Goal: Check status: Check status

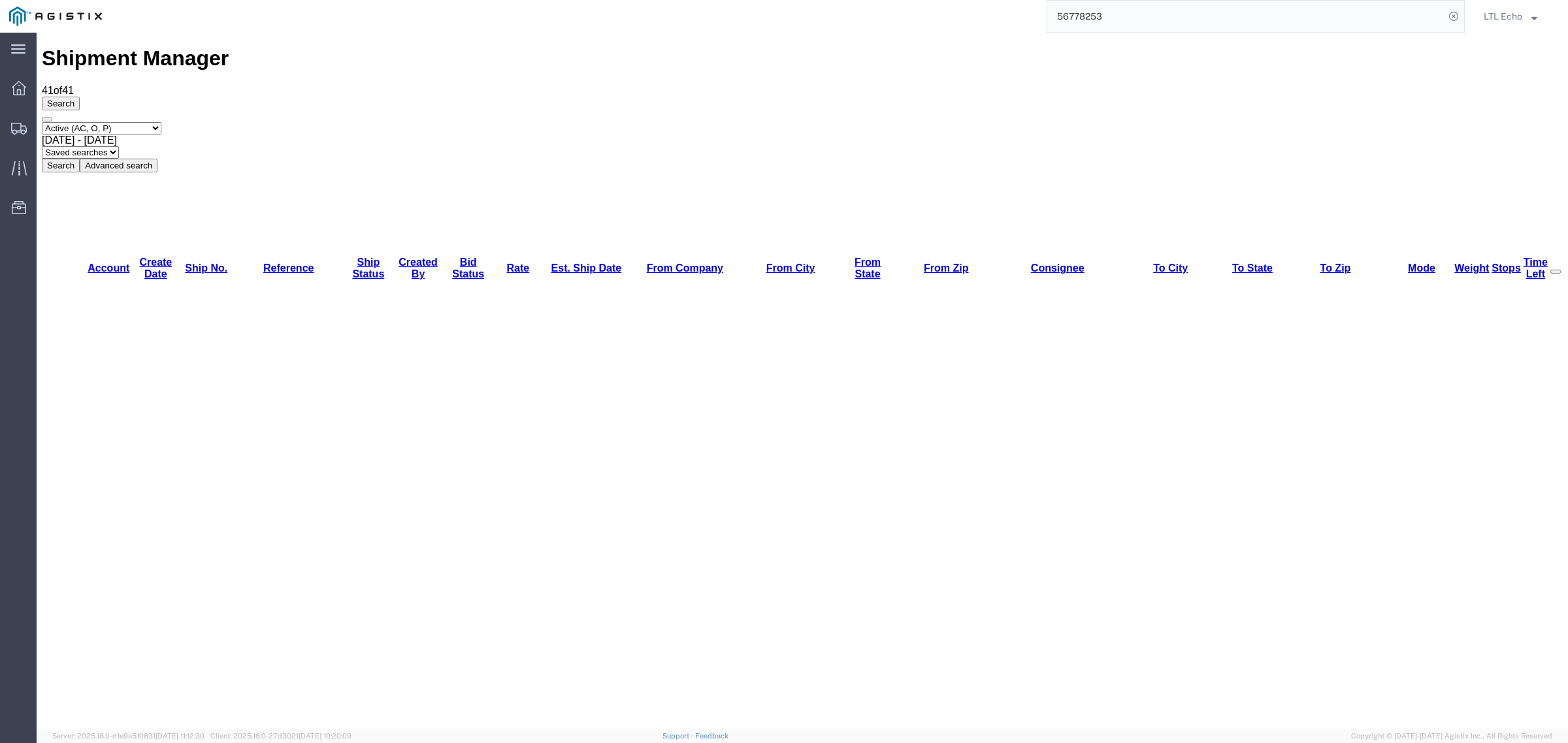
scroll to position [312, 0]
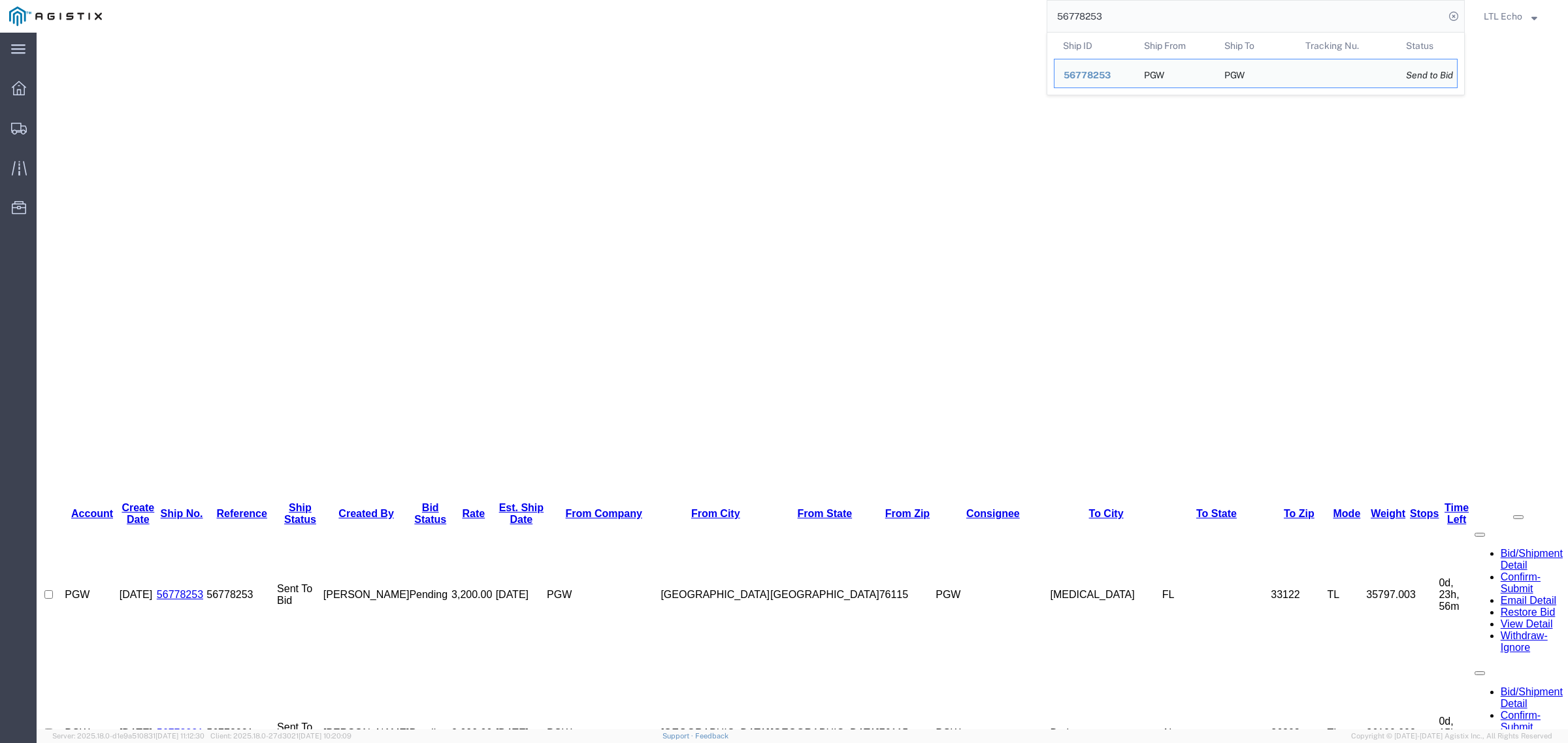
drag, startPoint x: 1168, startPoint y: 56, endPoint x: 758, endPoint y: 34, distance: 410.6
paste input "30364"
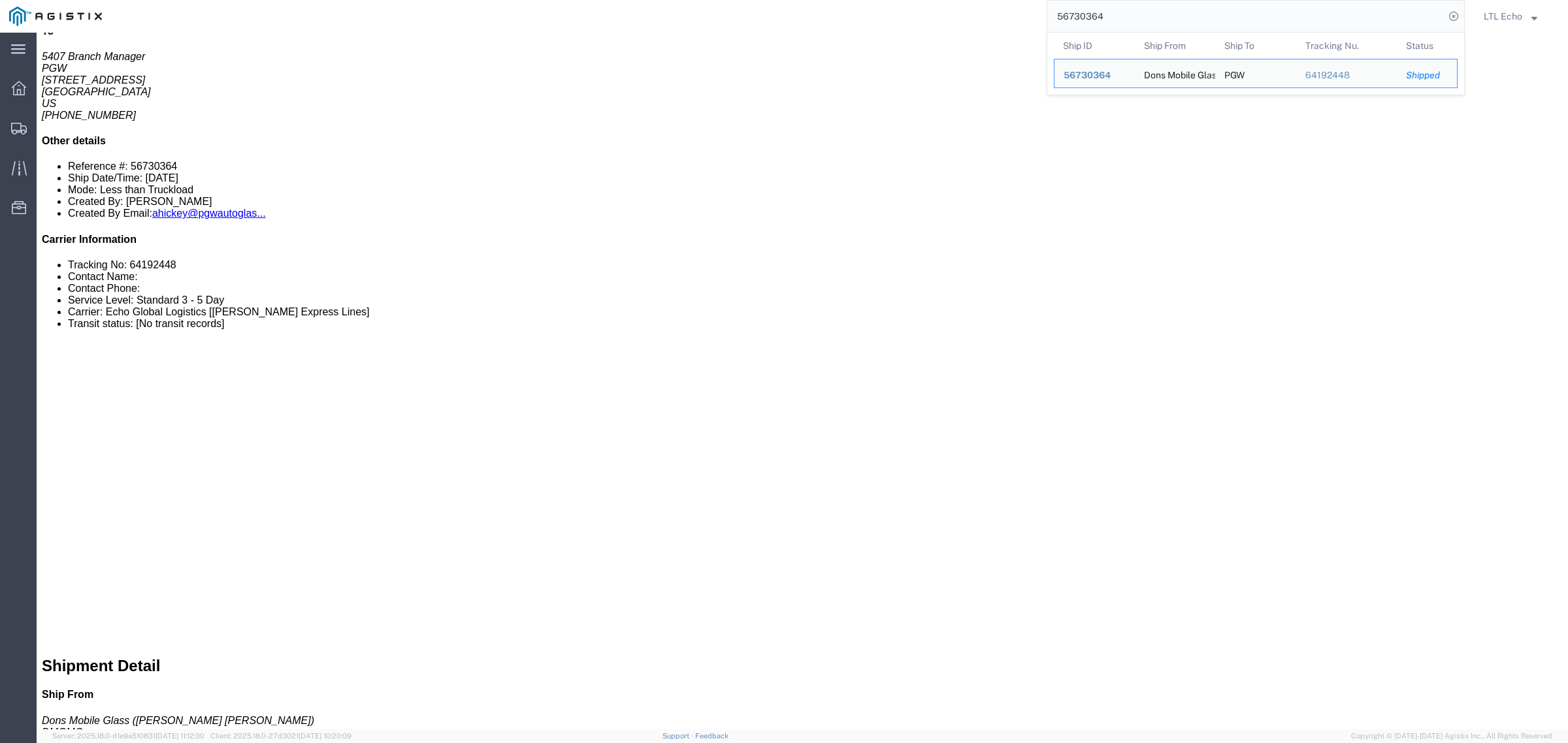
click div "2 Your Packaging Total weight: 5000.00 LBS Dimensions: L 73.00 x W 30.00 x H 98…"
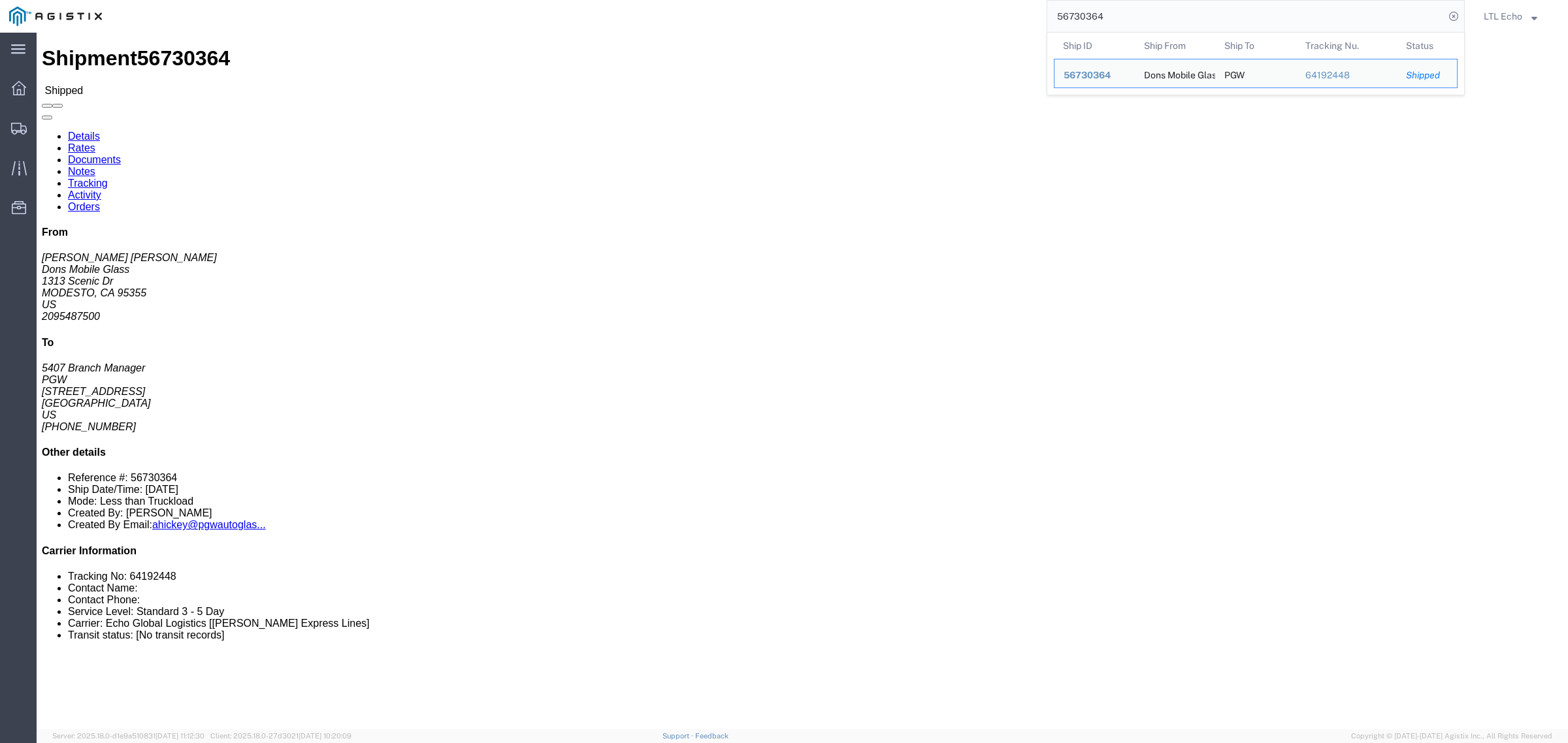
drag, startPoint x: 1117, startPoint y: 18, endPoint x: 881, endPoint y: 4, distance: 236.4
click at [923, 20] on div "56730364 Ship ID Ship From Ship To Tracking Nu. Status Ship ID 56730364 Ship Fr…" at bounding box center [788, 16] width 1354 height 33
paste input "64234017"
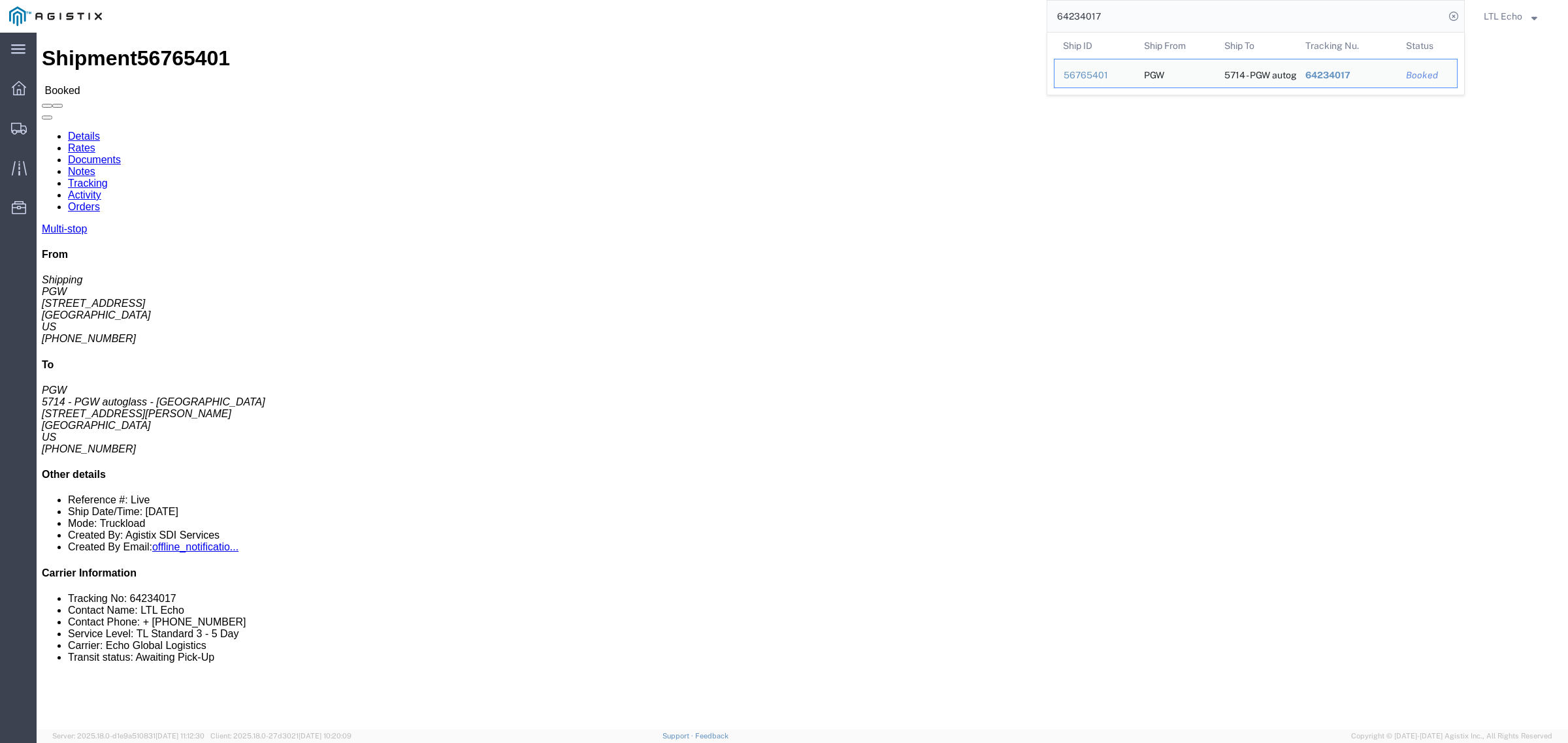
click link "Tracking"
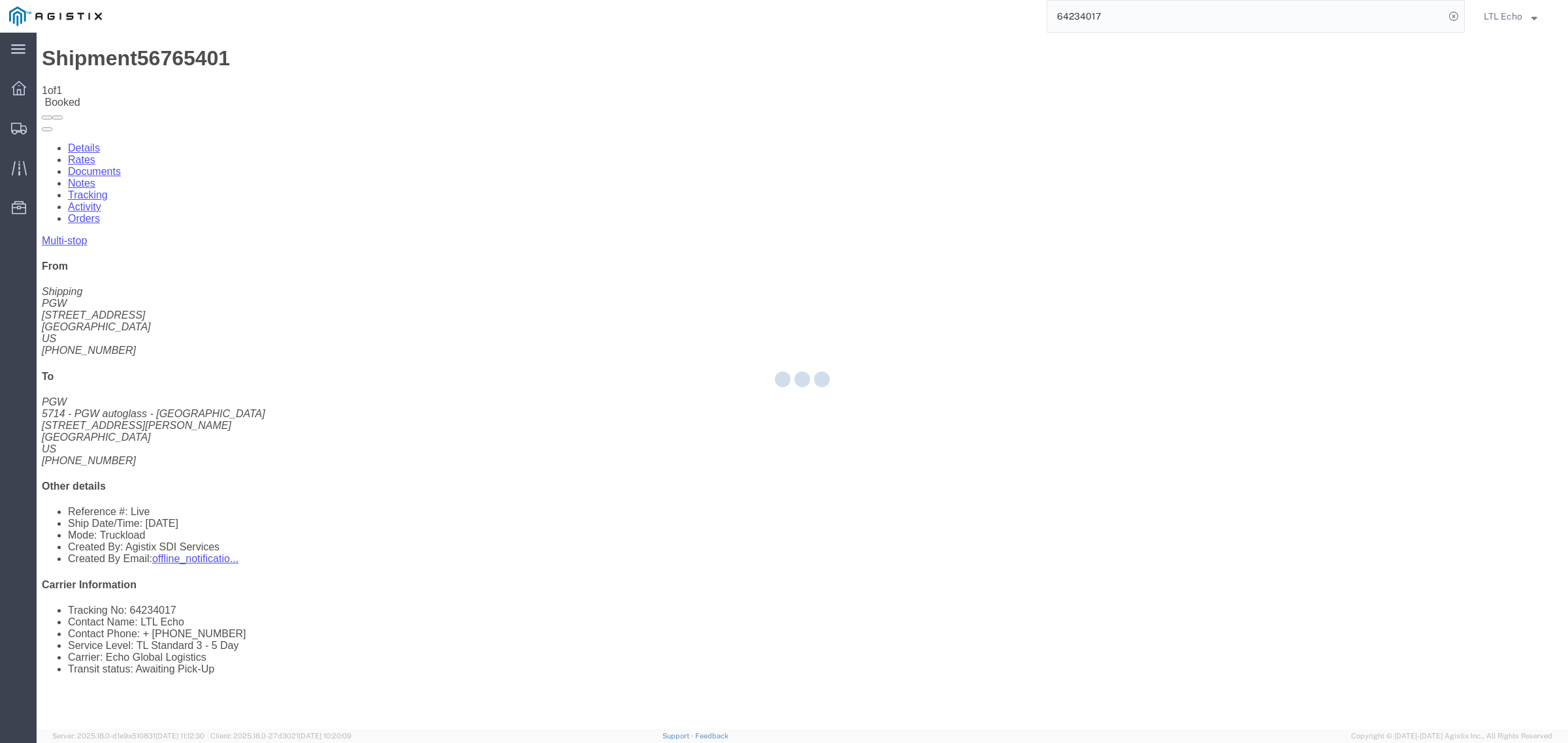
click at [189, 85] on div at bounding box center [802, 381] width 1531 height 697
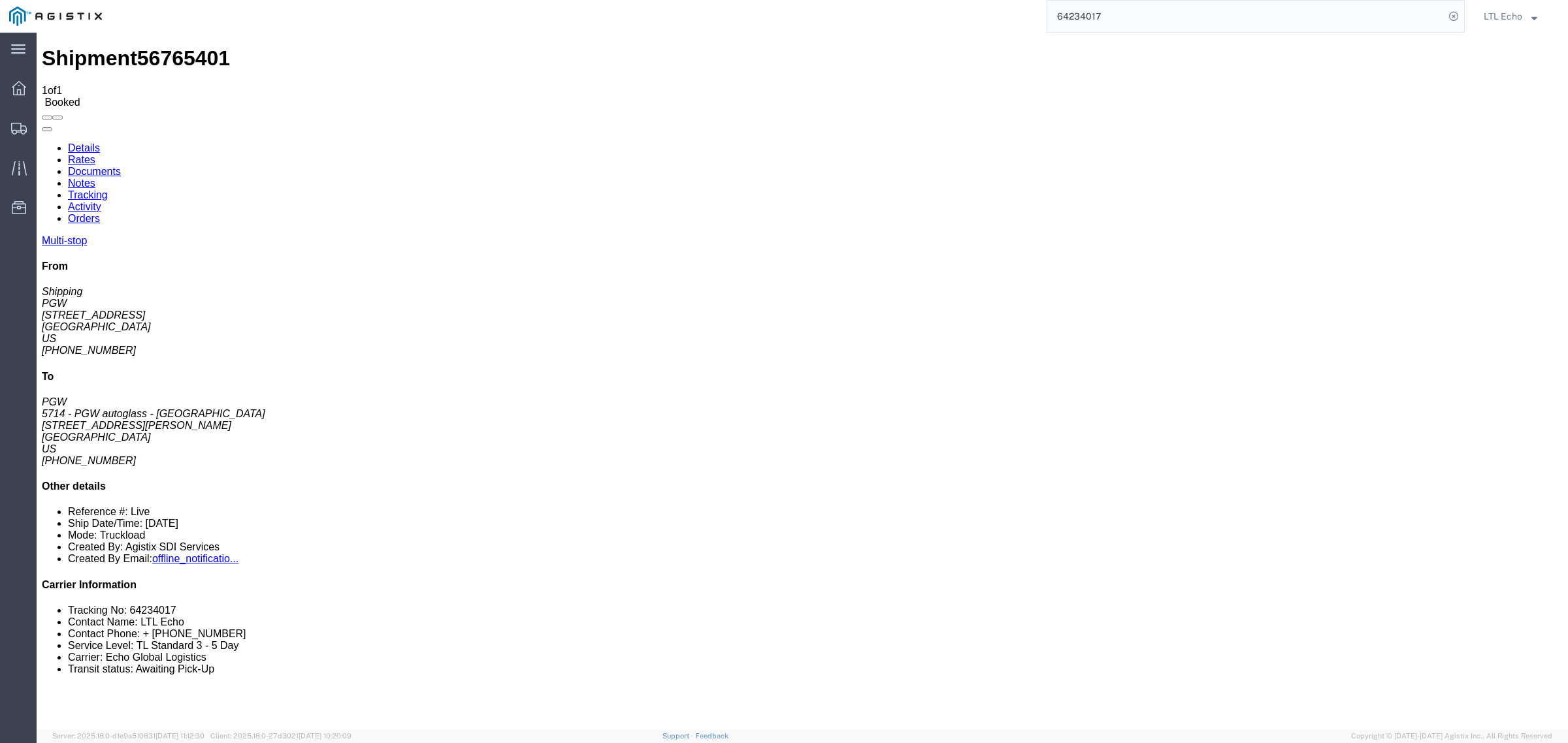
click at [121, 166] on link "Documents" at bounding box center [95, 171] width 53 height 11
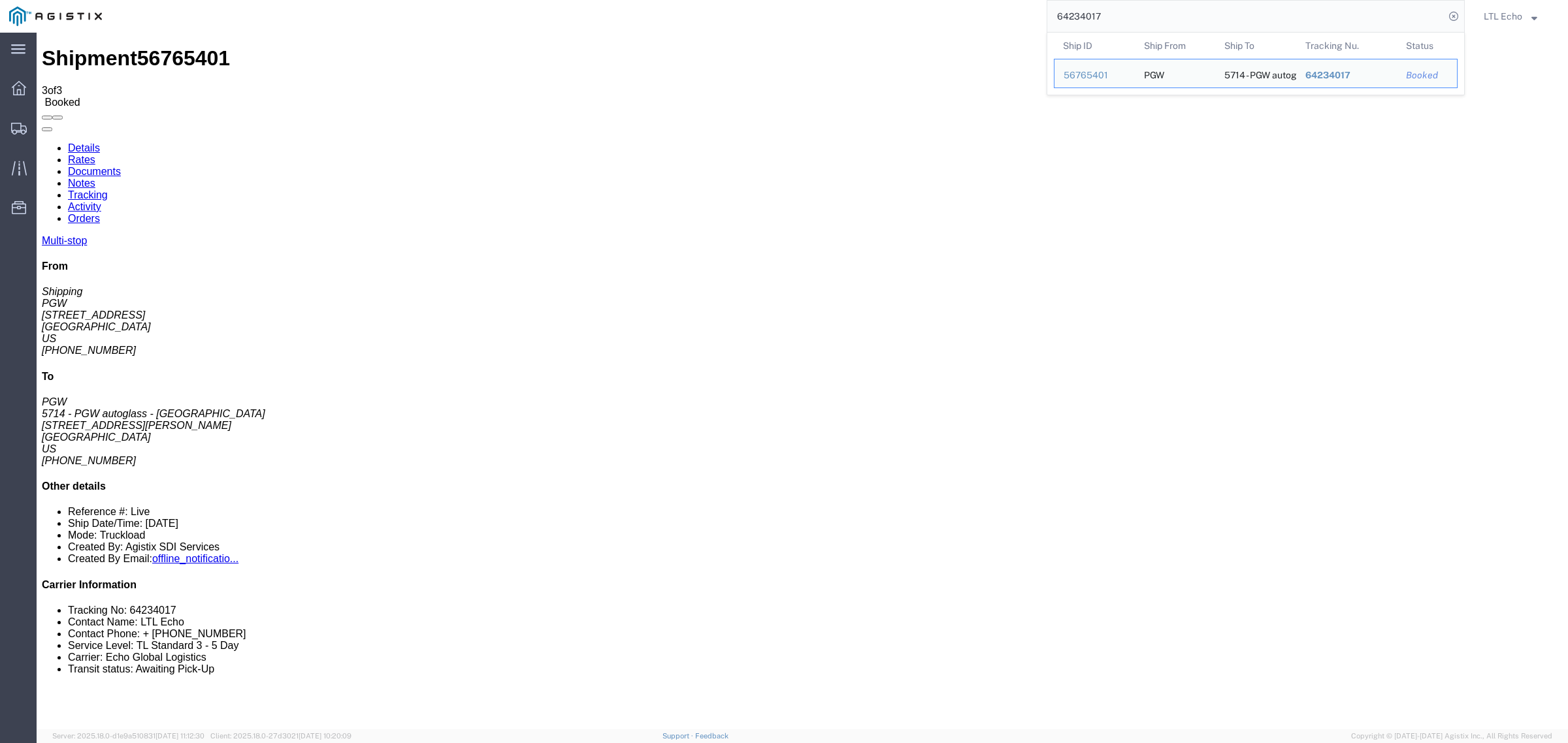
drag, startPoint x: 1160, startPoint y: 20, endPoint x: 942, endPoint y: 23, distance: 218.0
click at [942, 23] on div "64234017 Ship ID Ship From Ship To Tracking Nu. Status Ship ID 56765401 Ship Fr…" at bounding box center [788, 16] width 1354 height 33
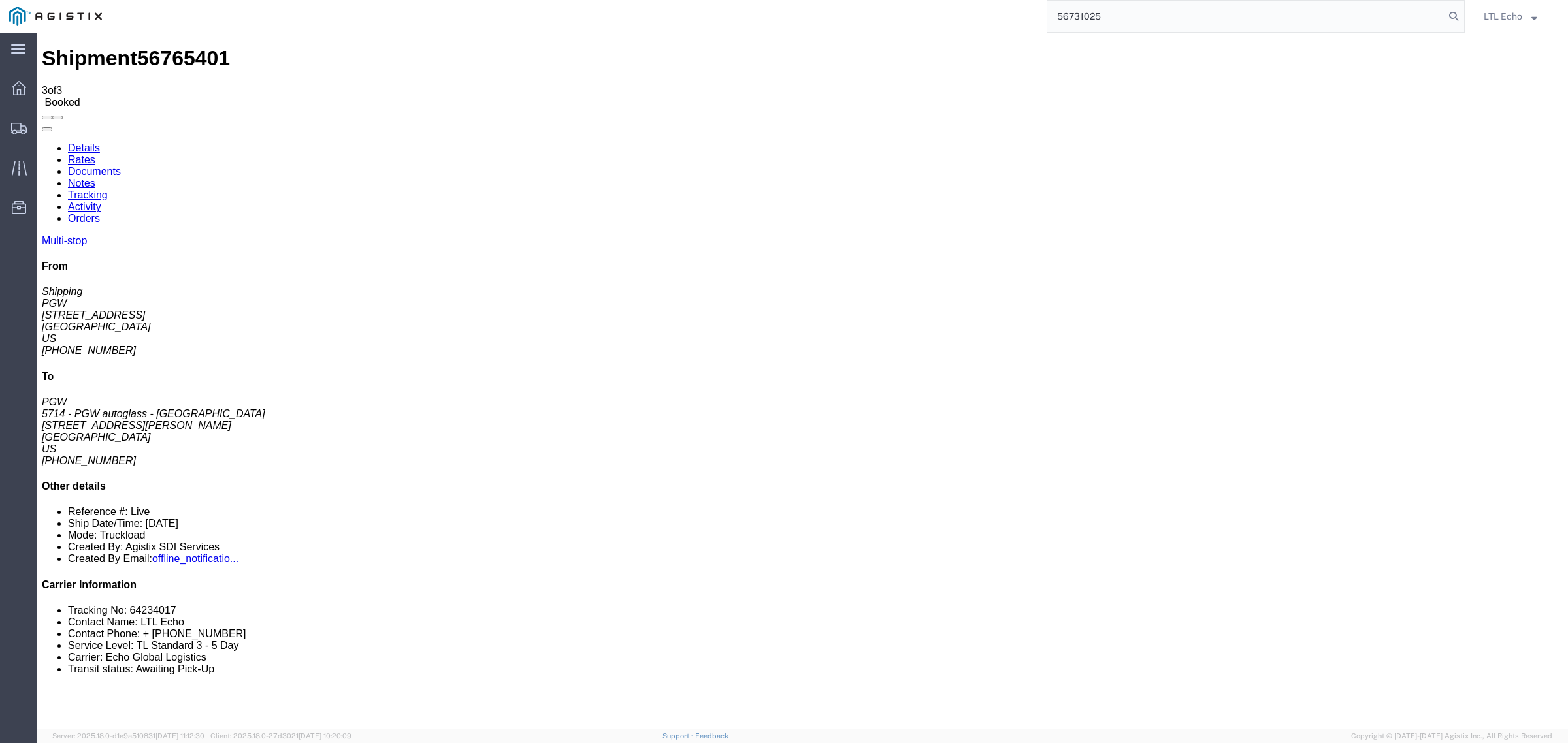
type input "56731025"
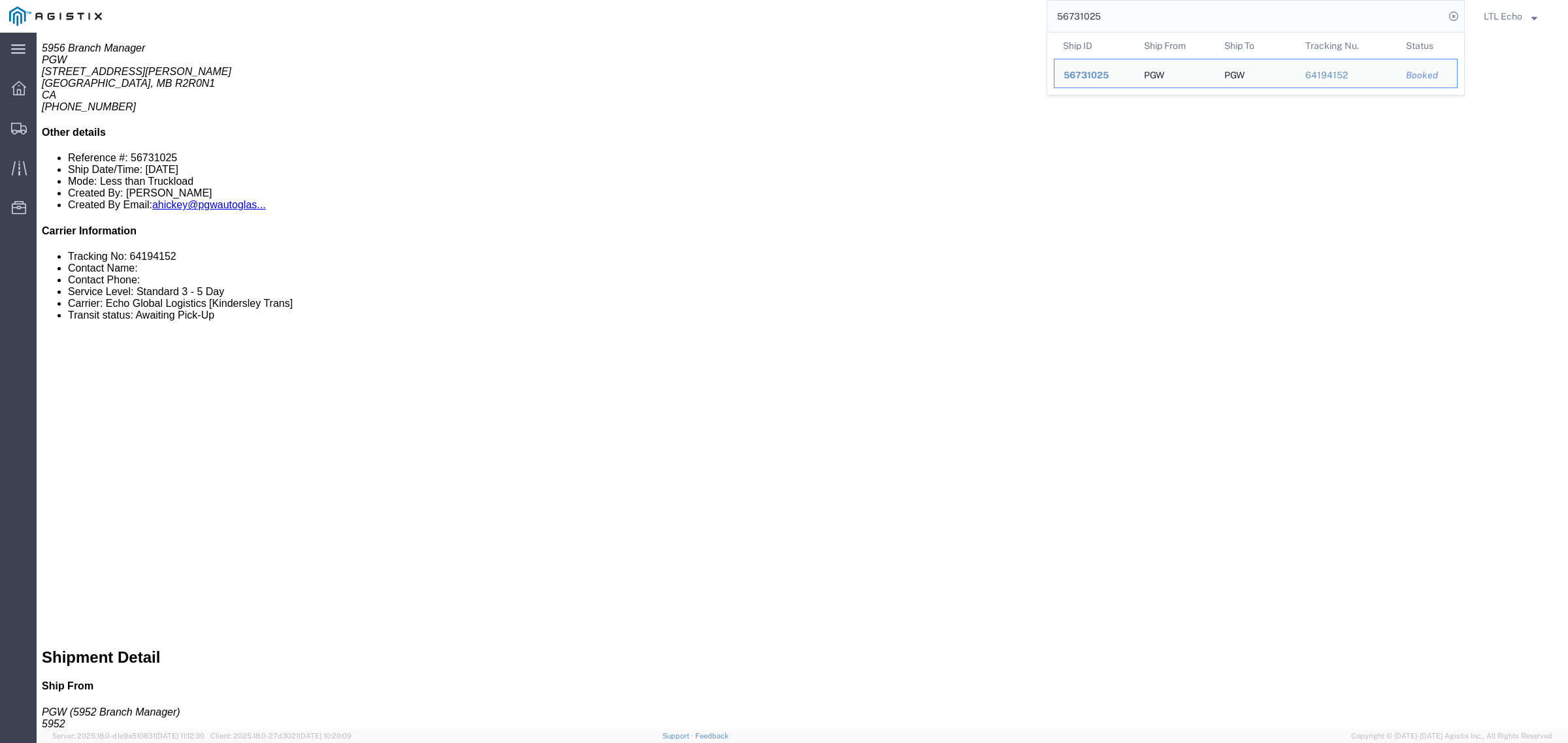
scroll to position [695, 0]
